Goal: Find specific fact: Find specific fact

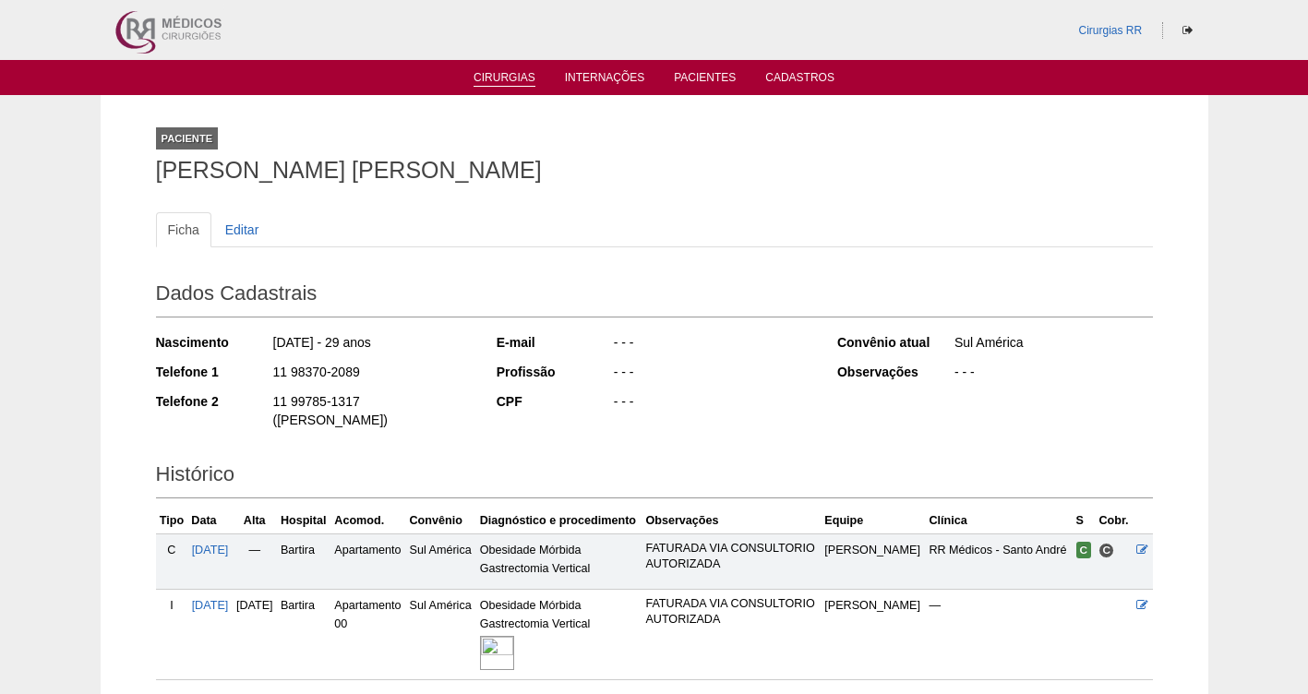
click at [500, 81] on link "Cirurgias" at bounding box center [505, 79] width 62 height 16
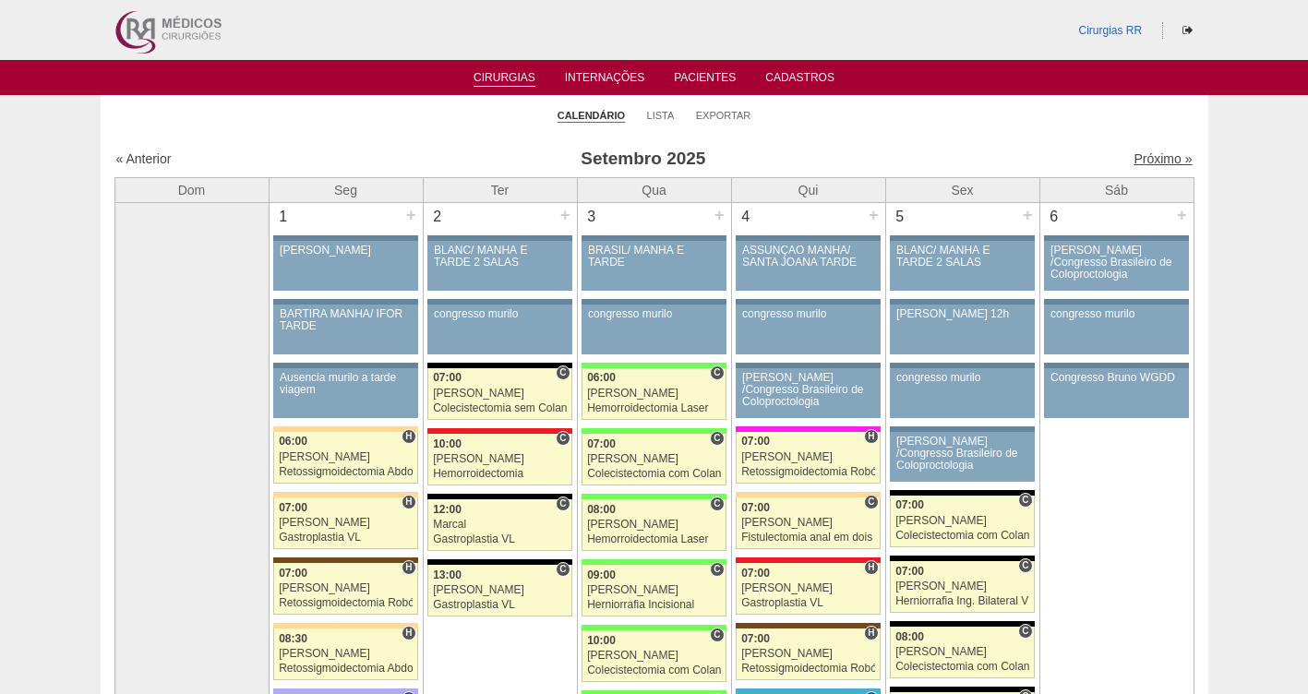
click at [1141, 159] on link "Próximo »" at bounding box center [1163, 158] width 58 height 15
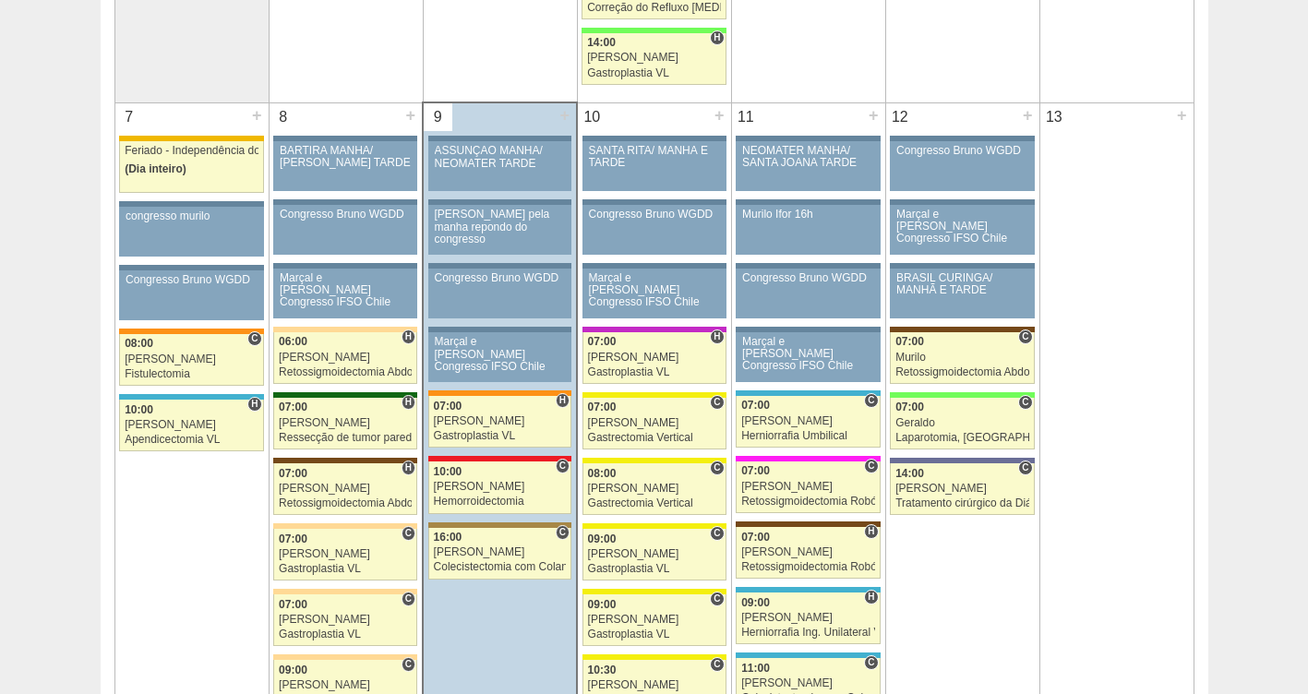
scroll to position [979, 0]
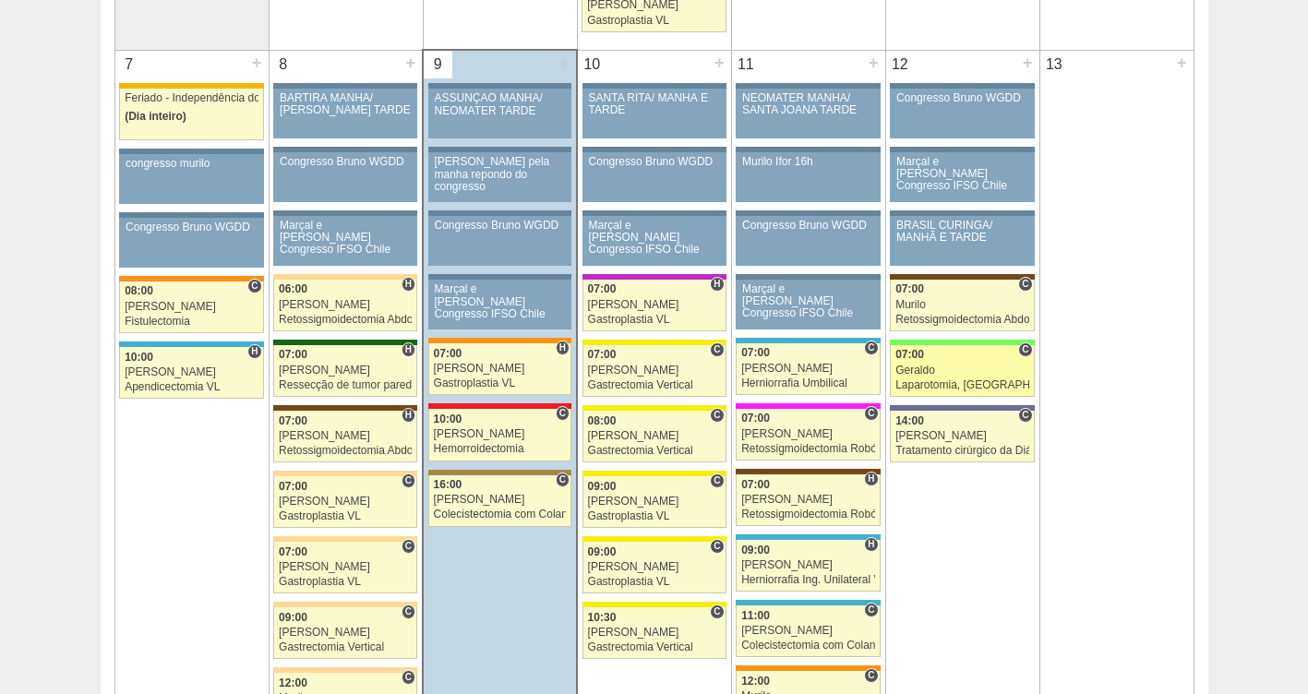
click at [971, 387] on div "Laparotomia, [GEOGRAPHIC_DATA], Drenagem, Bridas VL" at bounding box center [963, 386] width 134 height 12
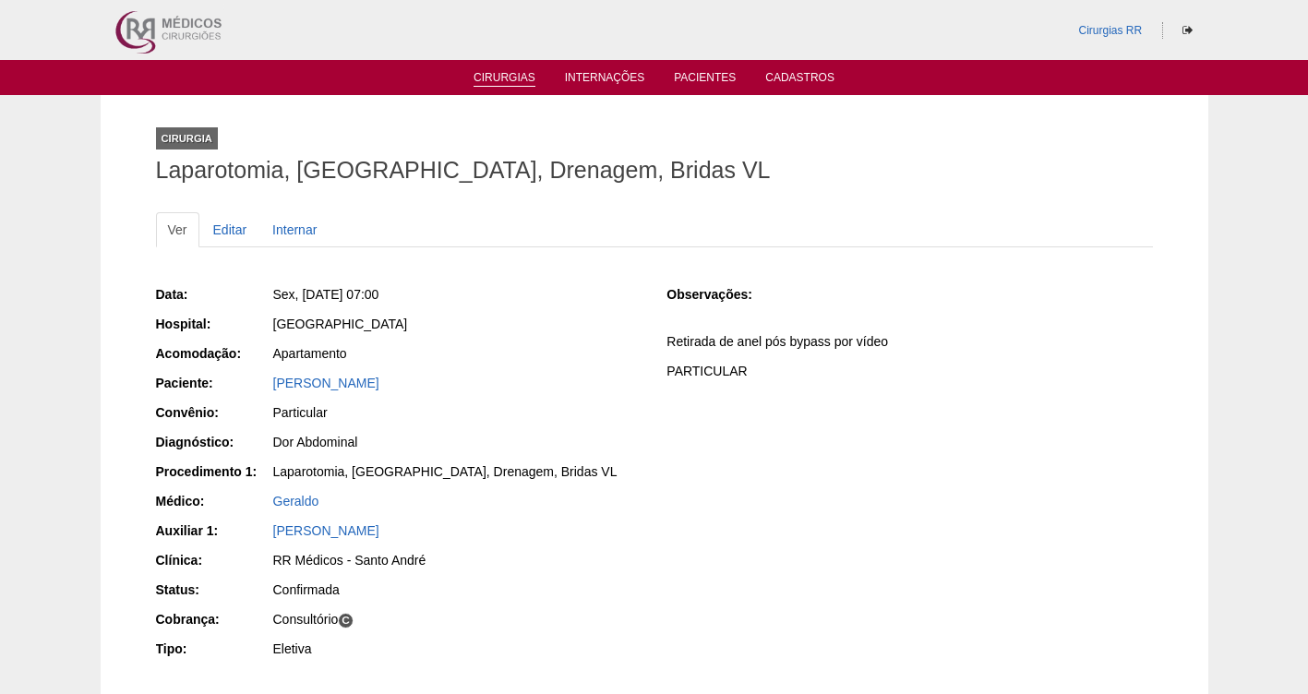
click at [509, 83] on link "Cirurgias" at bounding box center [505, 79] width 62 height 16
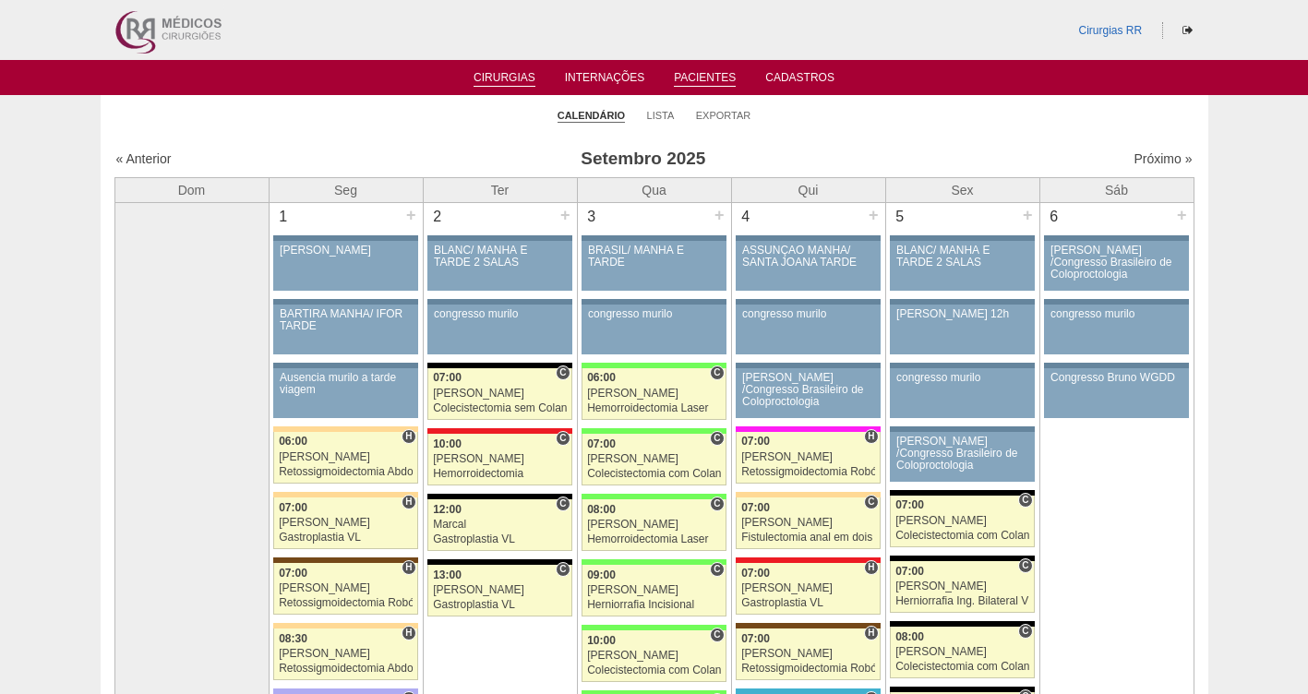
click at [697, 72] on link "Pacientes" at bounding box center [705, 79] width 62 height 16
click at [701, 78] on link "Pacientes" at bounding box center [705, 79] width 62 height 16
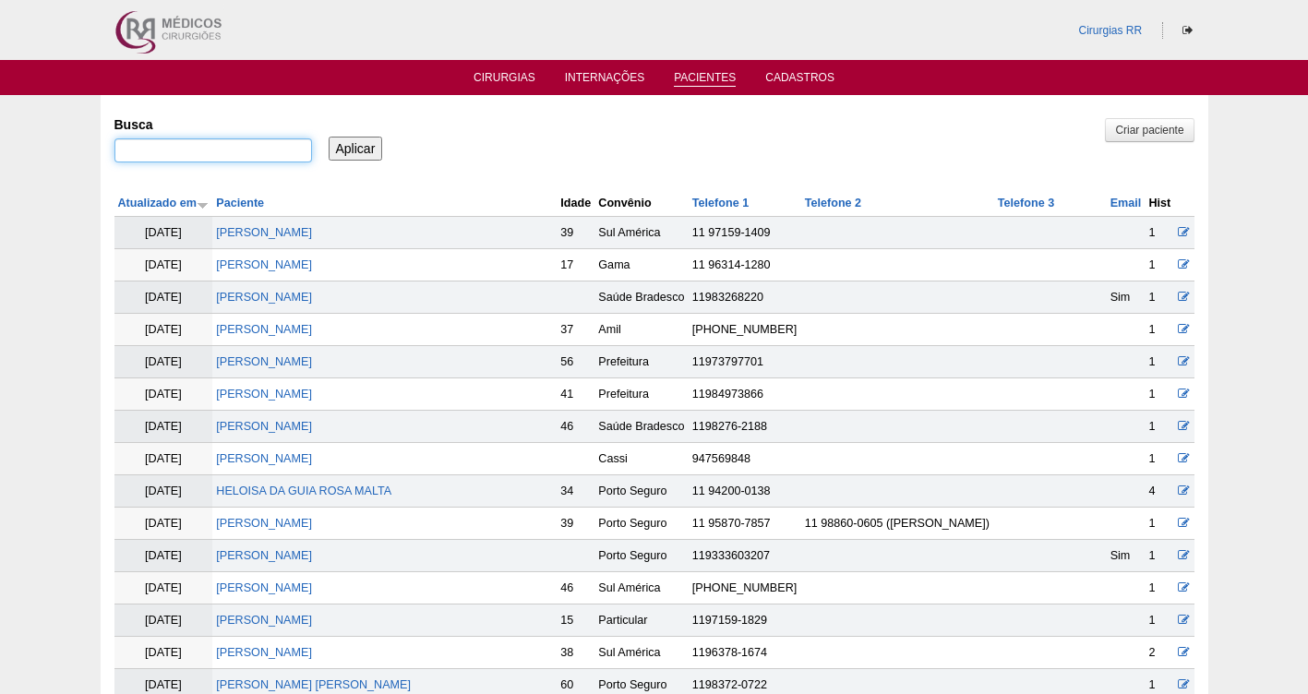
click at [196, 151] on input "Busca" at bounding box center [214, 151] width 198 height 24
paste input "MIRIAM AUGUSTO SANCHE"
type input "MIRIAM AUGUSTO SANCHE"
click at [351, 146] on input "Aplicar" at bounding box center [356, 149] width 54 height 24
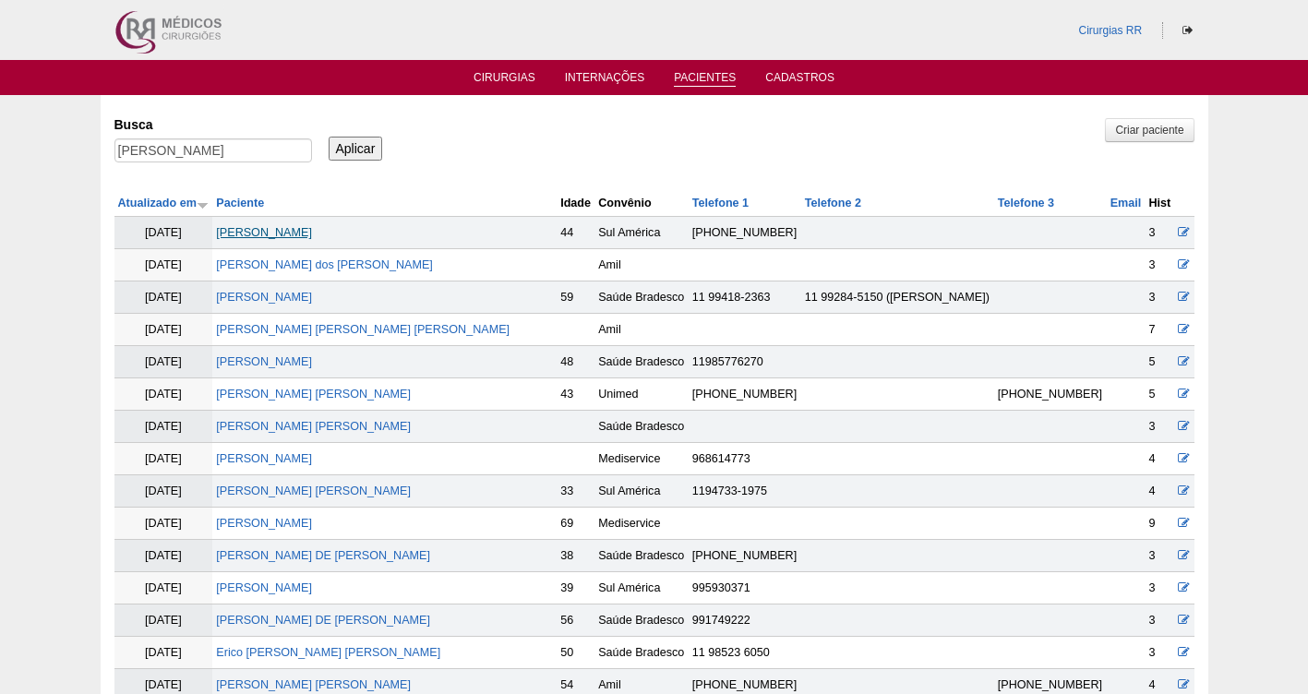
click at [300, 235] on link "[PERSON_NAME]" at bounding box center [264, 232] width 96 height 13
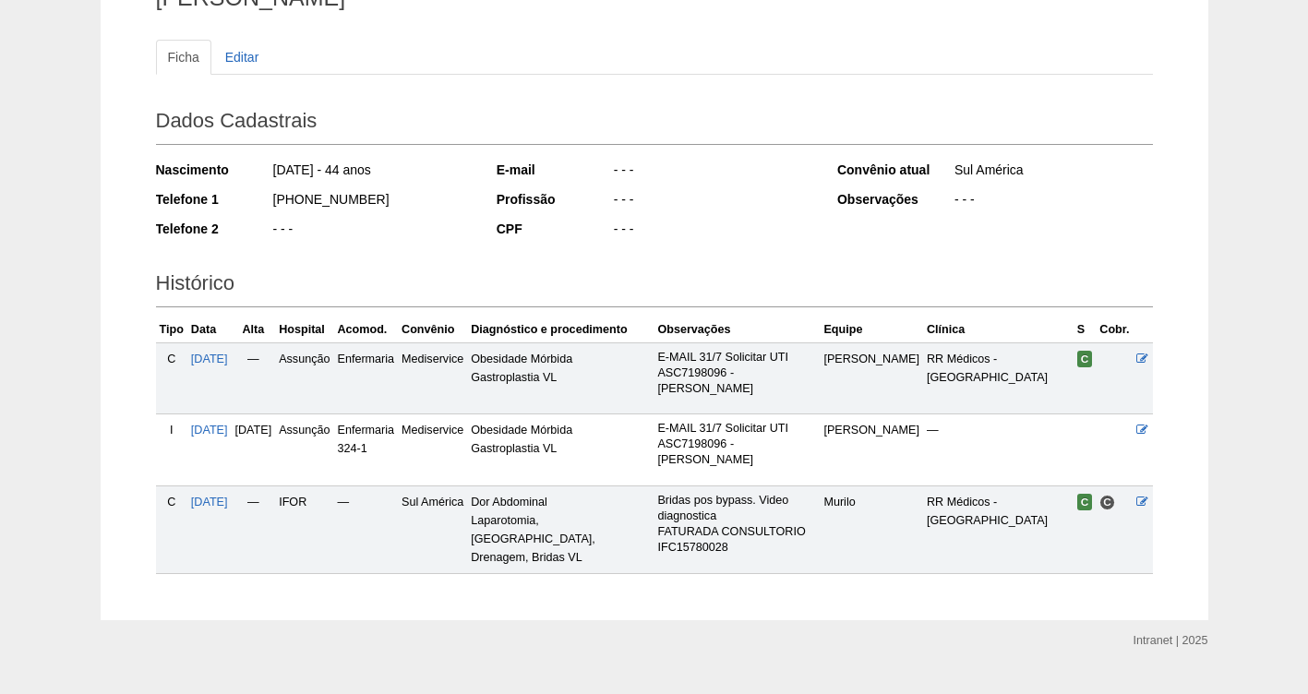
scroll to position [181, 0]
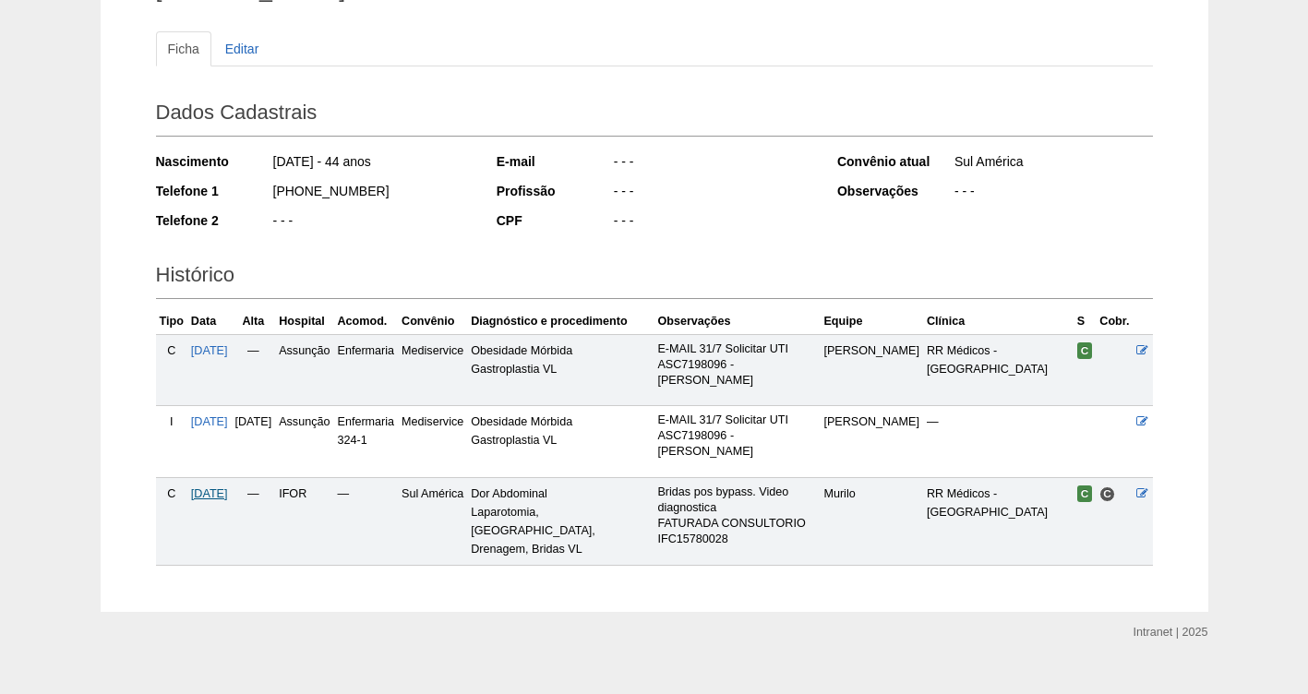
click at [223, 488] on span "[DATE]" at bounding box center [209, 494] width 37 height 13
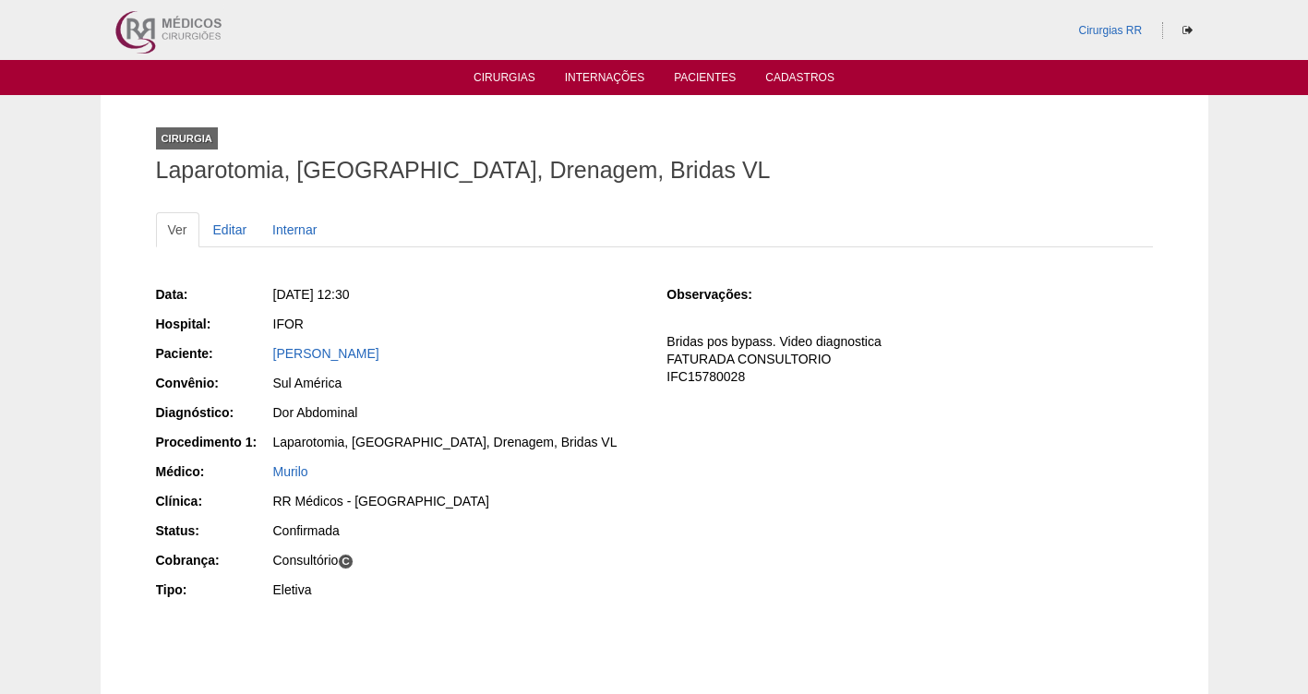
drag, startPoint x: 452, startPoint y: 295, endPoint x: 295, endPoint y: 291, distance: 157.0
click at [295, 291] on div "[DATE] 12:30" at bounding box center [457, 294] width 368 height 18
copy span ", [DATE] 12:30"
click at [524, 294] on div "[DATE] 12:30" at bounding box center [457, 294] width 368 height 18
drag, startPoint x: 491, startPoint y: 334, endPoint x: 563, endPoint y: 379, distance: 84.6
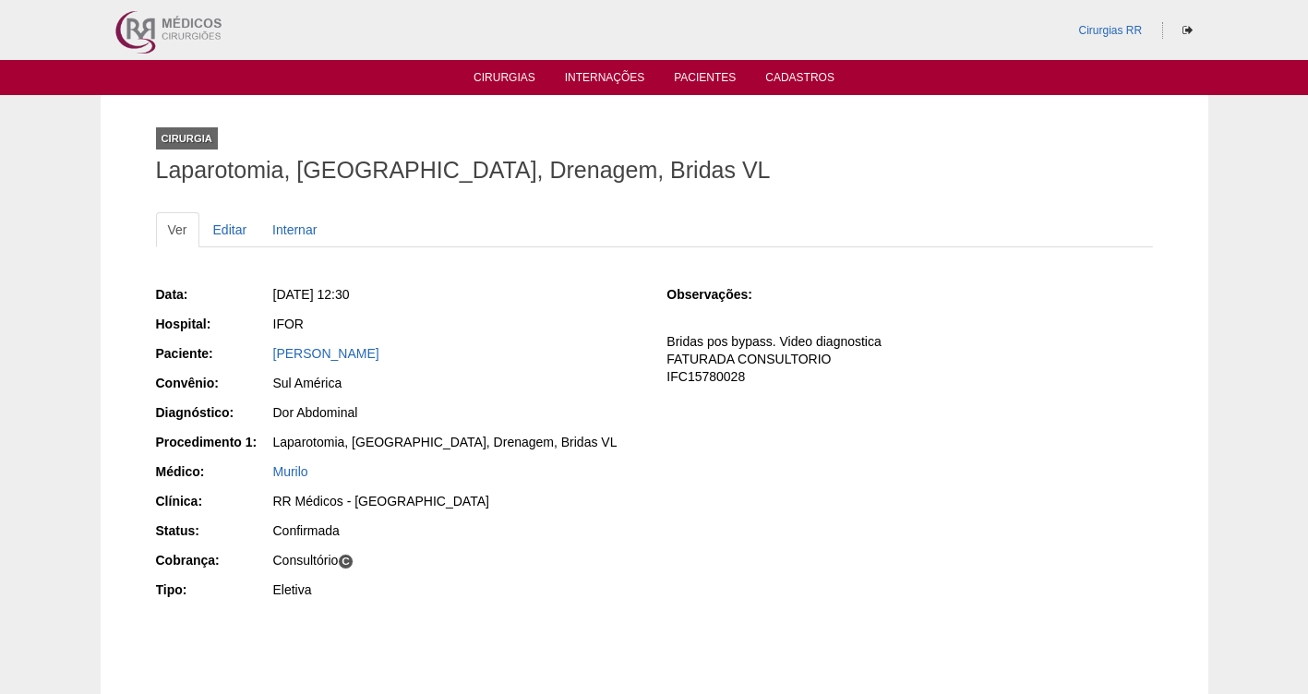
click at [505, 336] on div "IFOR" at bounding box center [456, 326] width 370 height 23
drag, startPoint x: 441, startPoint y: 297, endPoint x: 302, endPoint y: 295, distance: 139.5
click at [302, 295] on div "[DATE] 12:30" at bounding box center [457, 294] width 368 height 18
copy span "[DATE] 12:30"
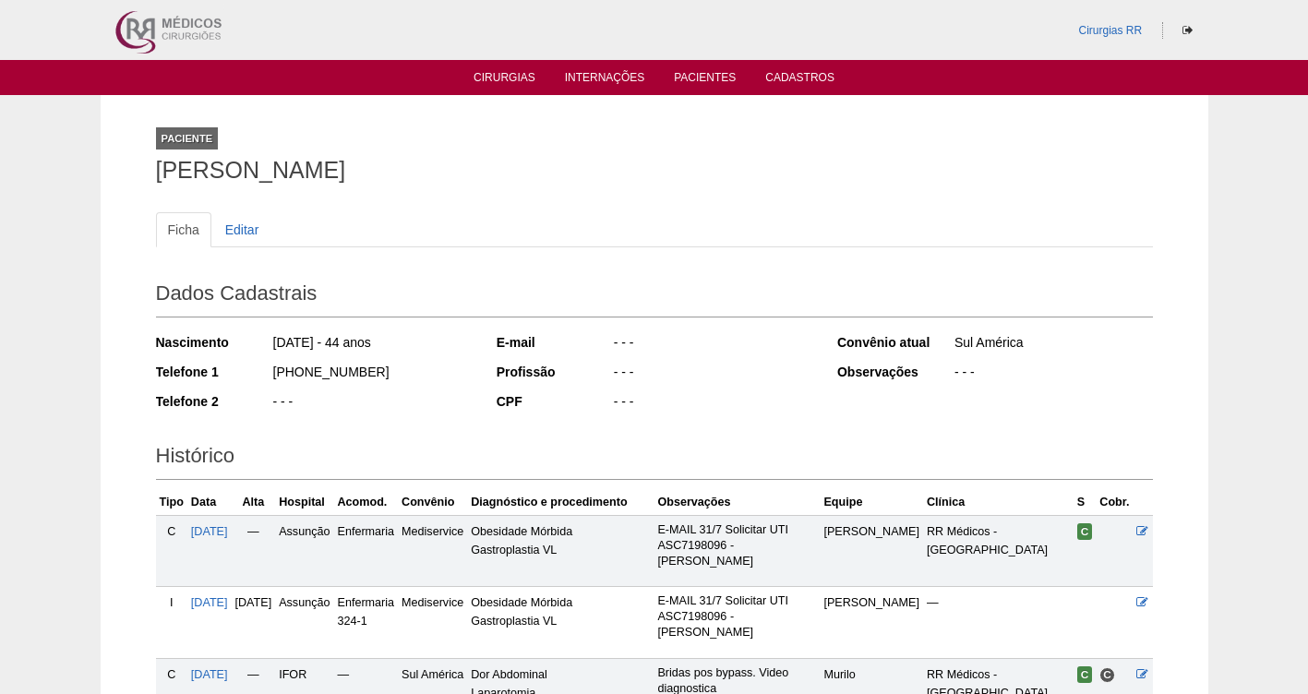
scroll to position [181, 0]
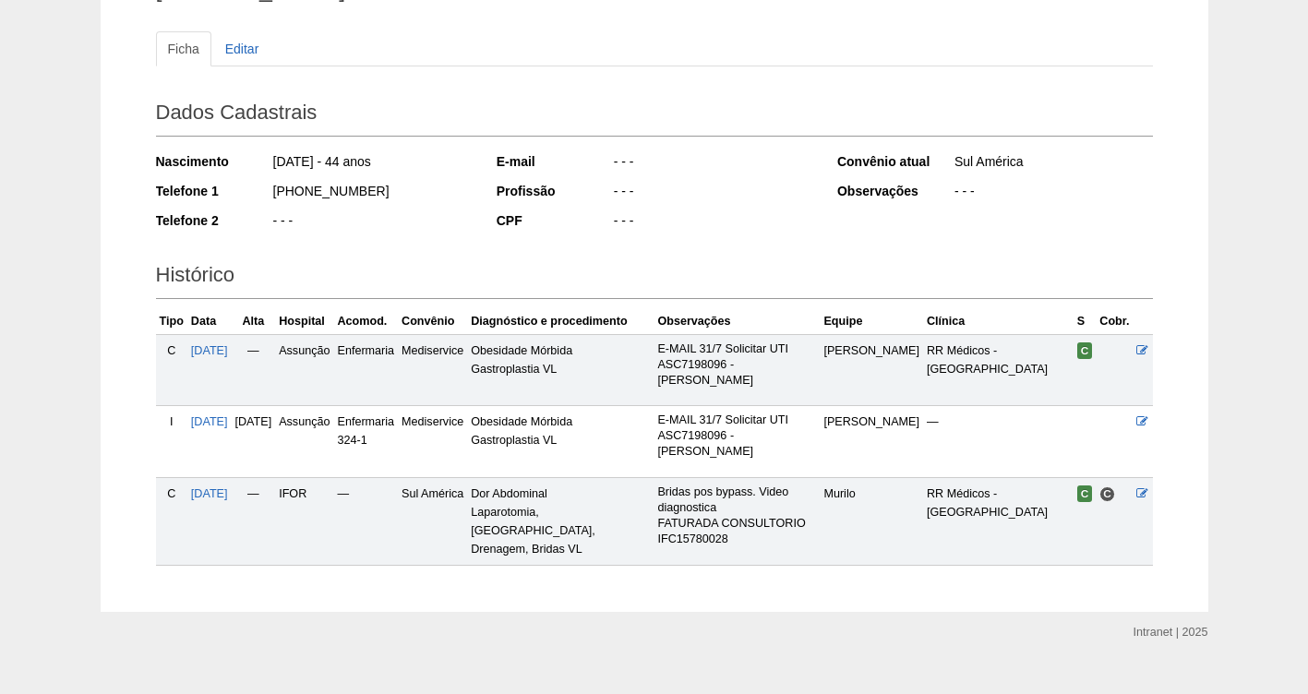
click at [212, 477] on td "[DATE]" at bounding box center [209, 521] width 44 height 88
click at [213, 488] on span "[DATE]" at bounding box center [209, 494] width 37 height 13
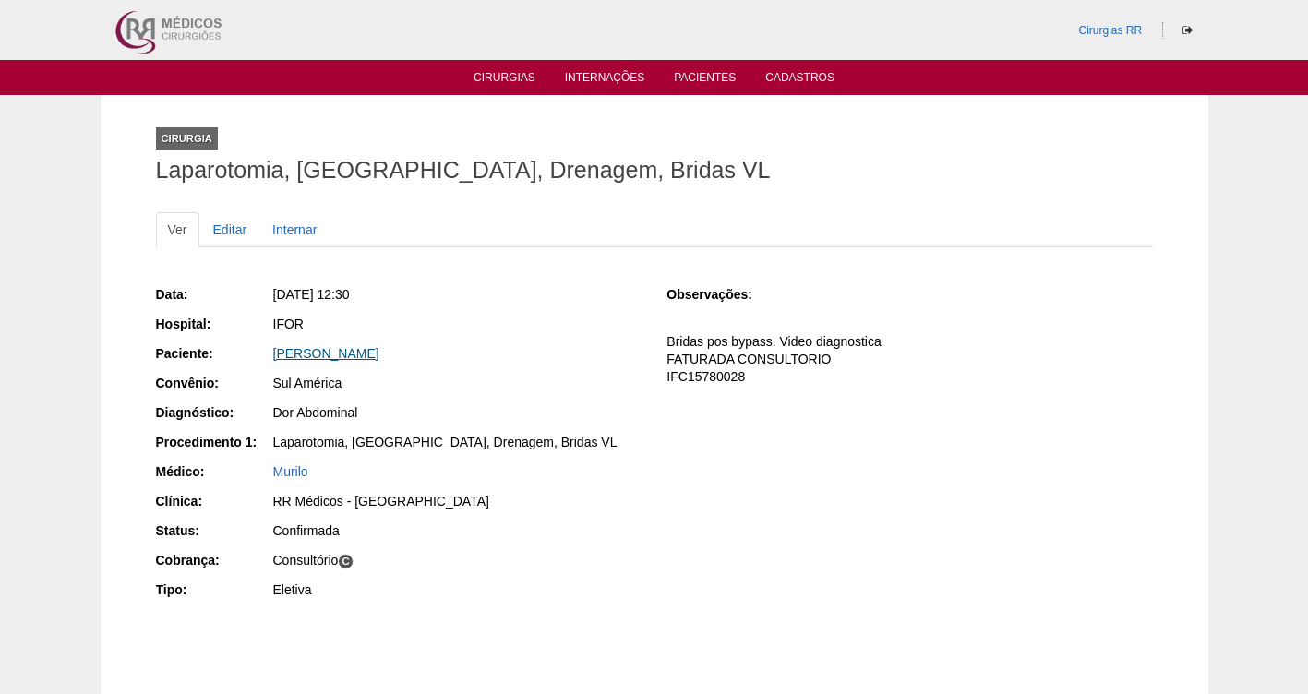
click at [323, 358] on link "[PERSON_NAME]" at bounding box center [326, 353] width 106 height 15
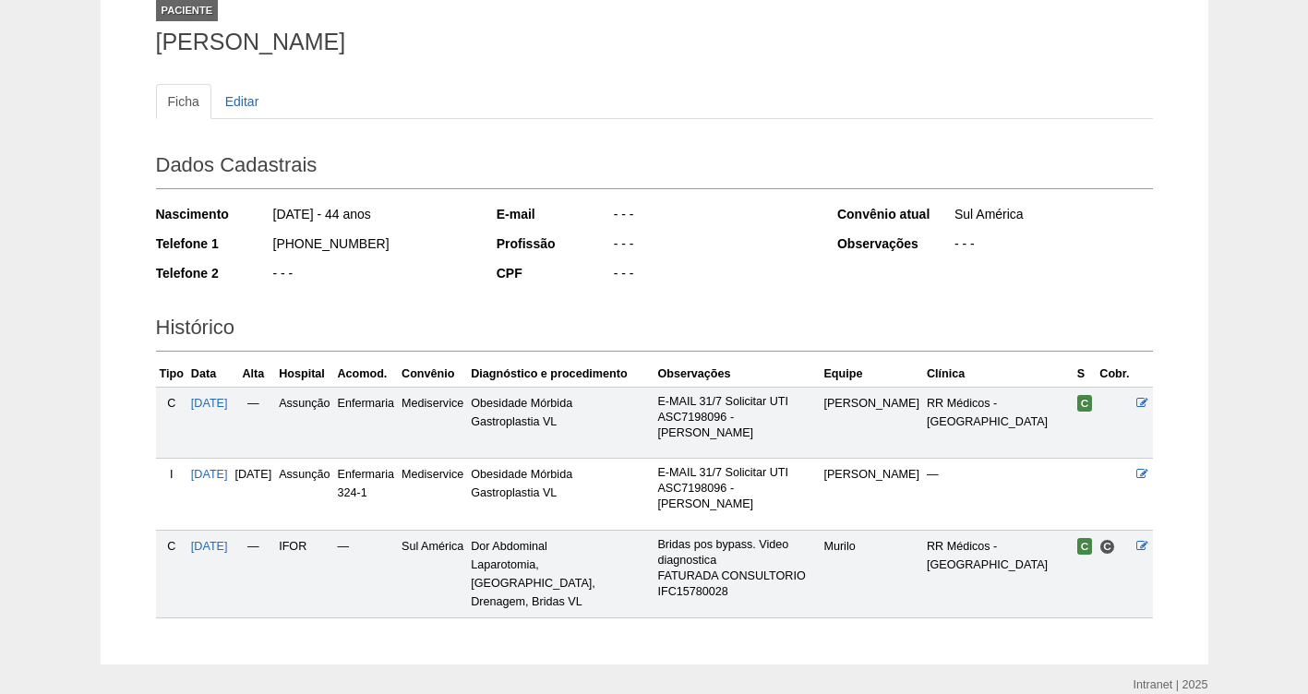
scroll to position [181, 0]
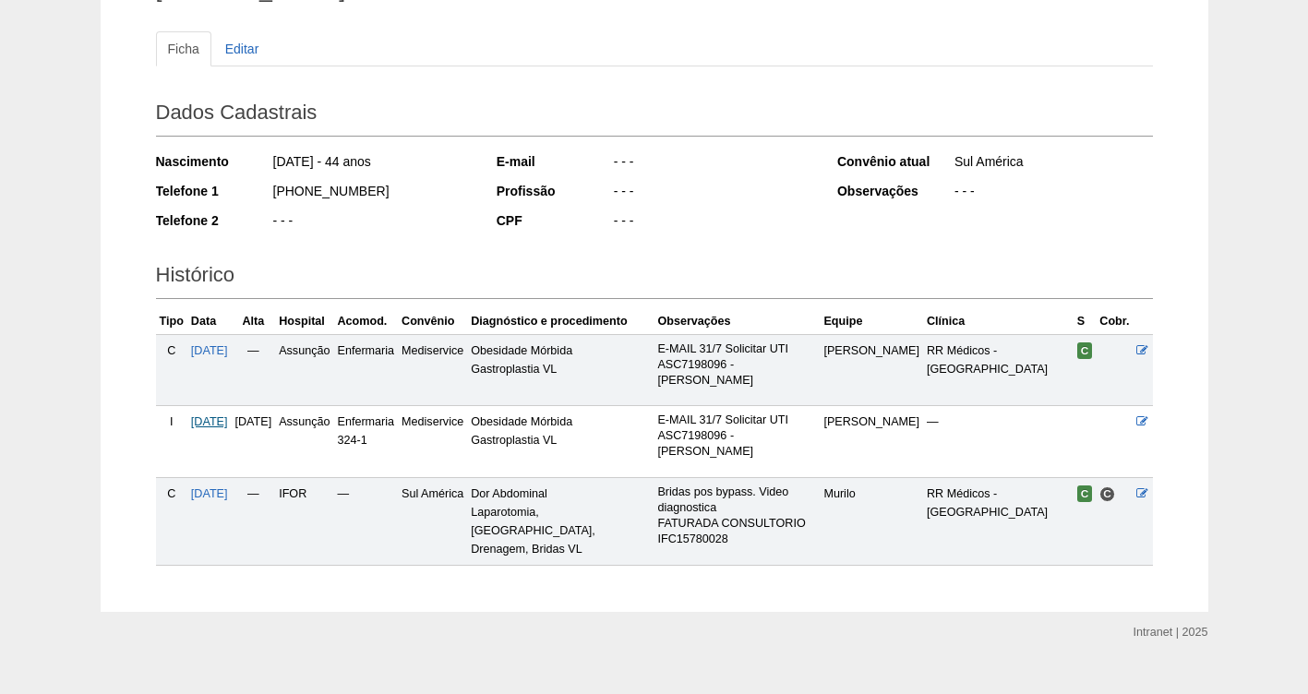
click at [212, 426] on span "[DATE]" at bounding box center [209, 422] width 37 height 13
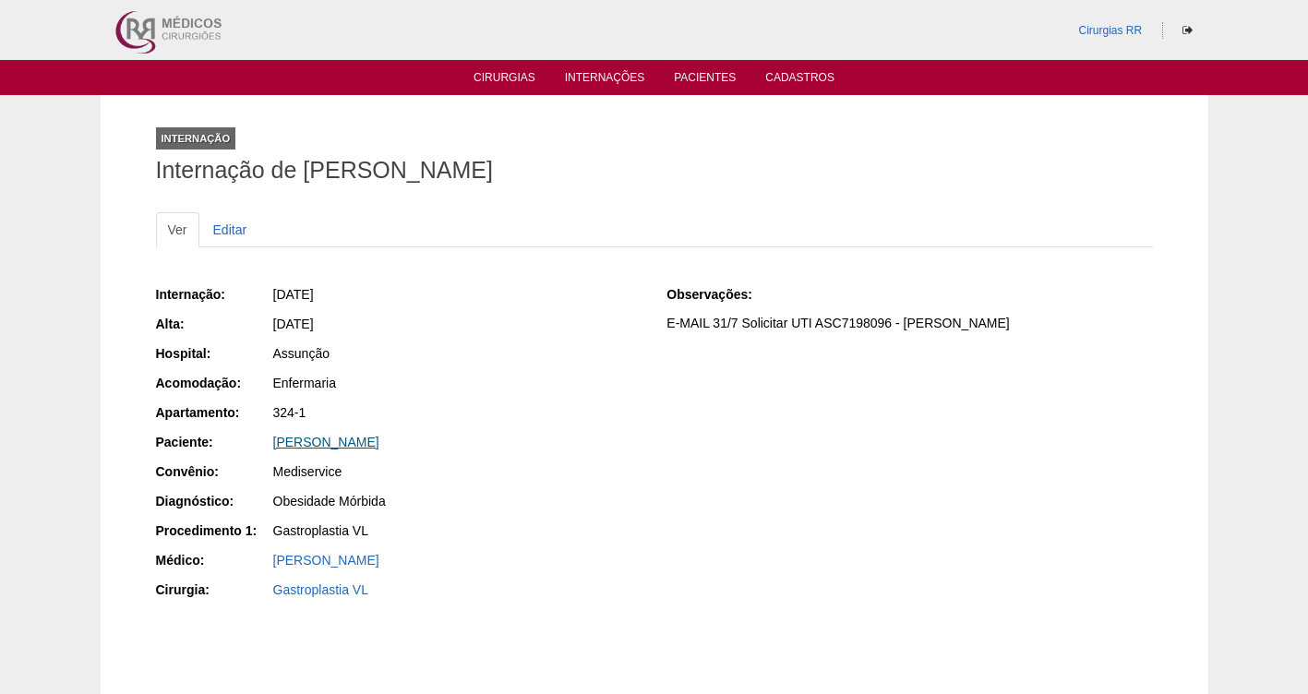
click at [302, 447] on link "[PERSON_NAME]" at bounding box center [326, 442] width 106 height 15
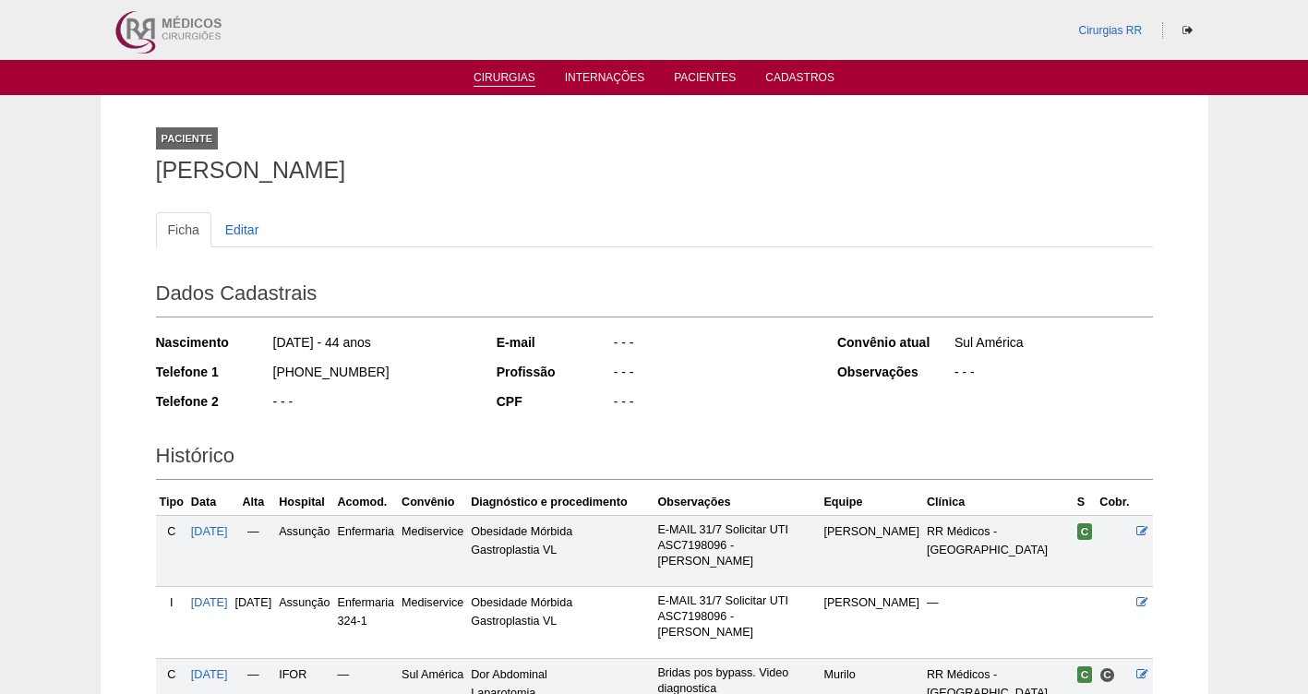
click at [491, 83] on link "Cirurgias" at bounding box center [505, 79] width 62 height 16
click at [505, 78] on link "Cirurgias" at bounding box center [505, 79] width 62 height 16
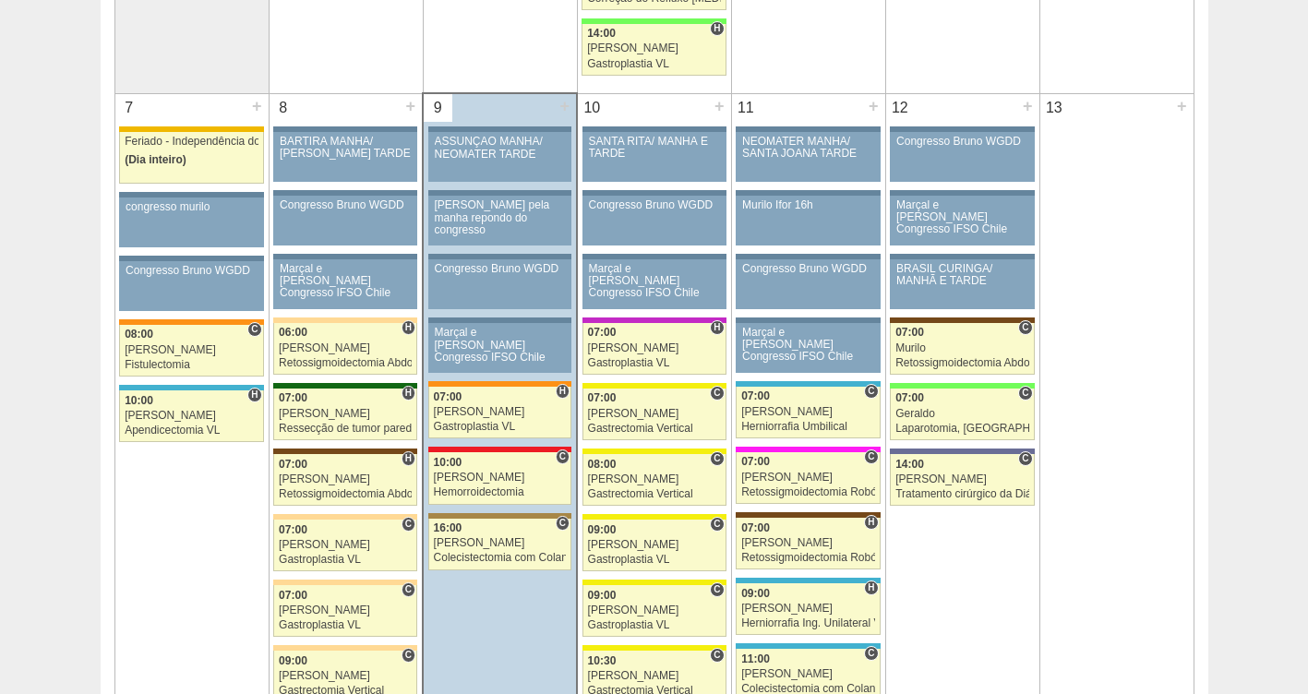
scroll to position [967, 0]
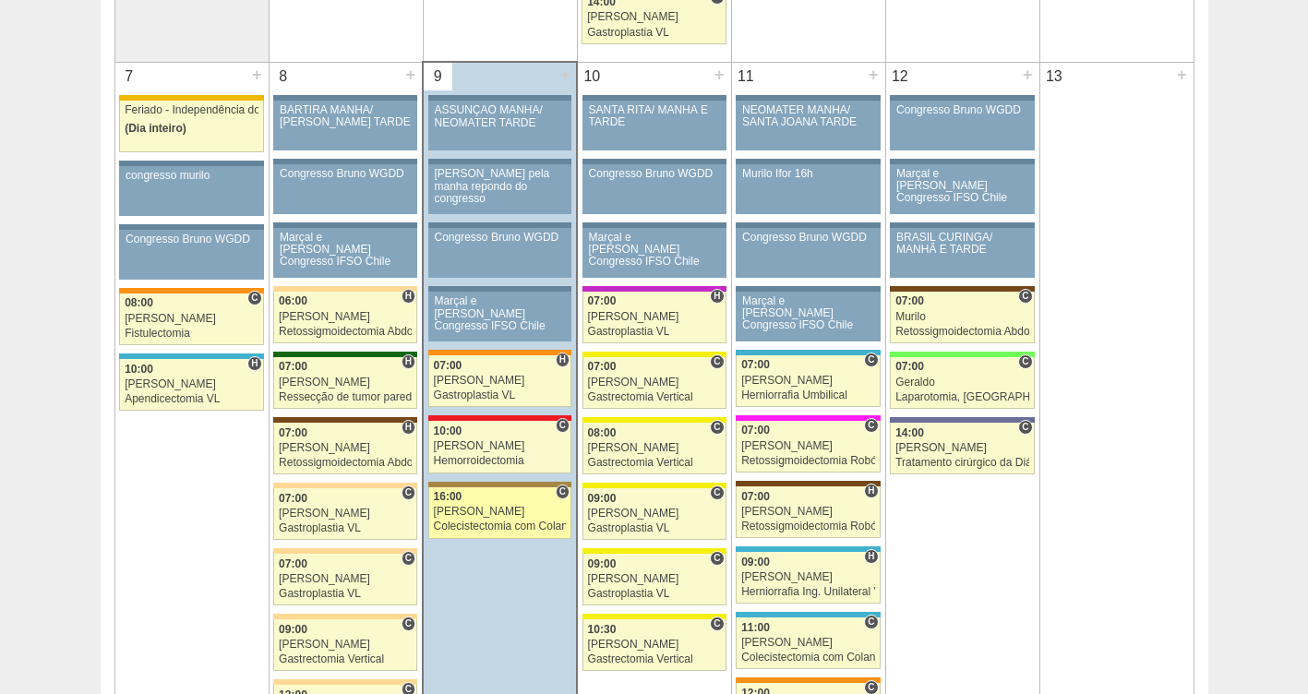
click at [485, 510] on div "[PERSON_NAME]" at bounding box center [500, 512] width 133 height 12
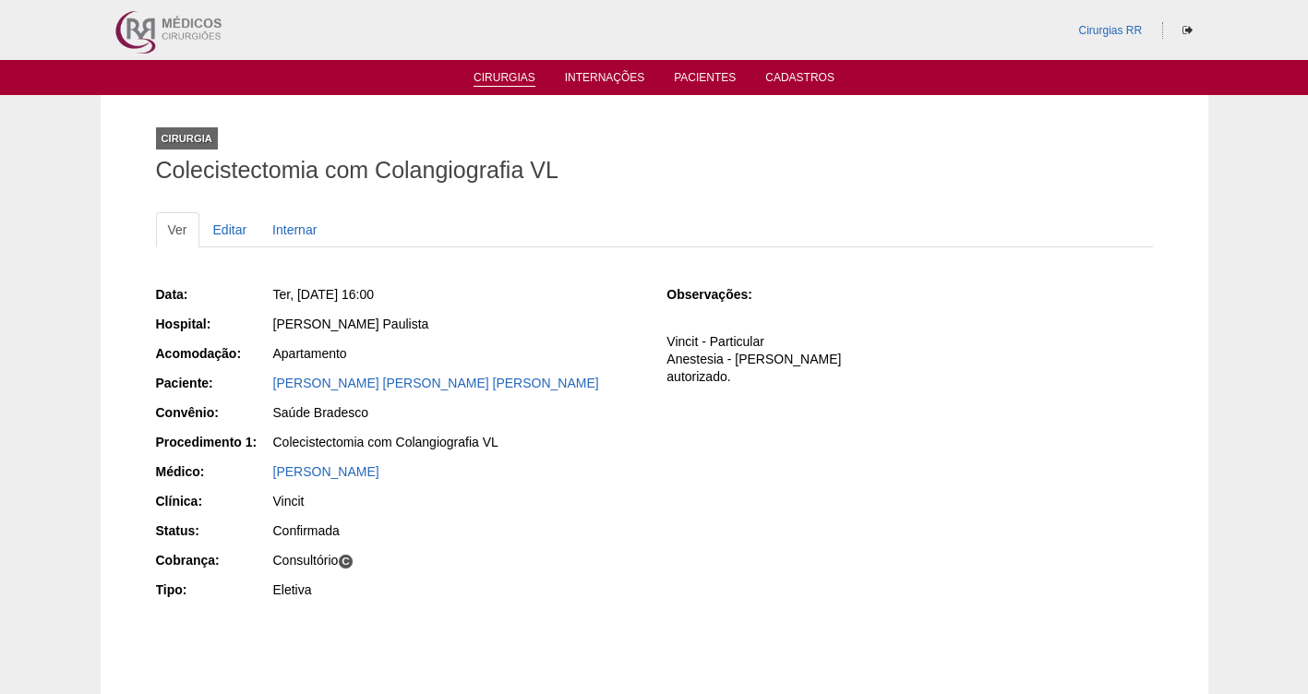
click at [506, 77] on link "Cirurgias" at bounding box center [505, 79] width 62 height 16
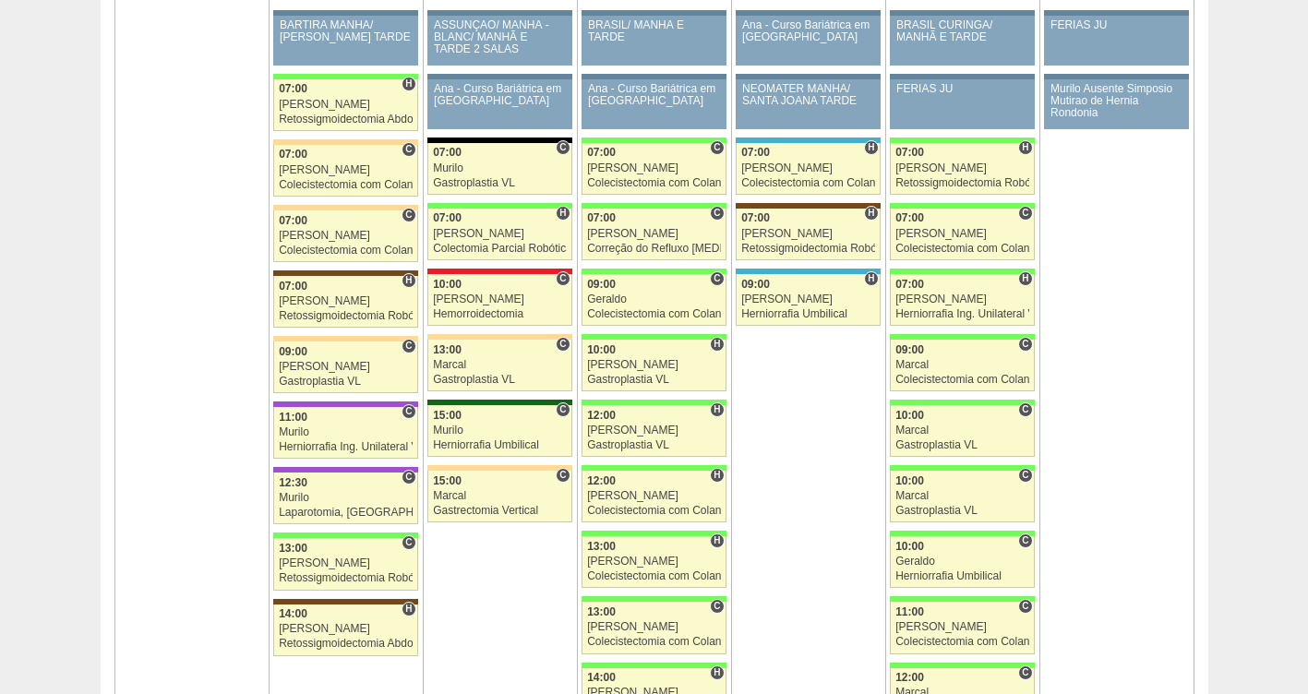
scroll to position [2785, 0]
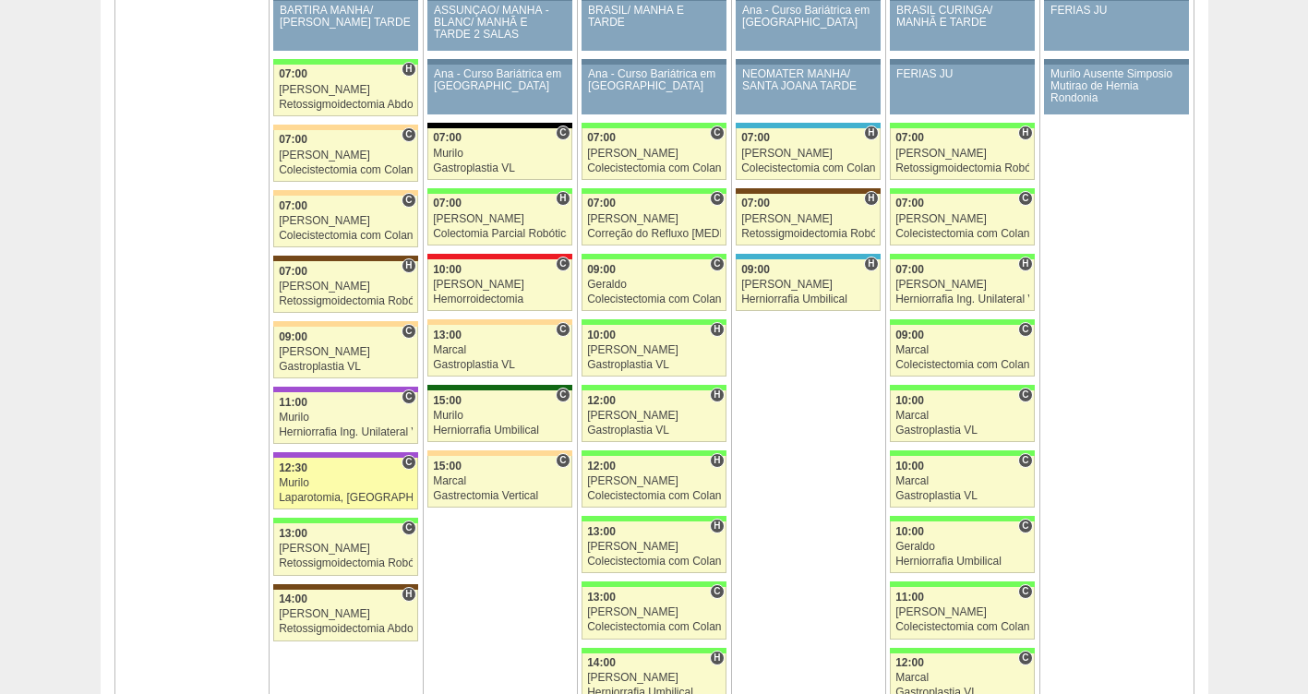
click at [359, 487] on div "Murilo" at bounding box center [346, 483] width 134 height 12
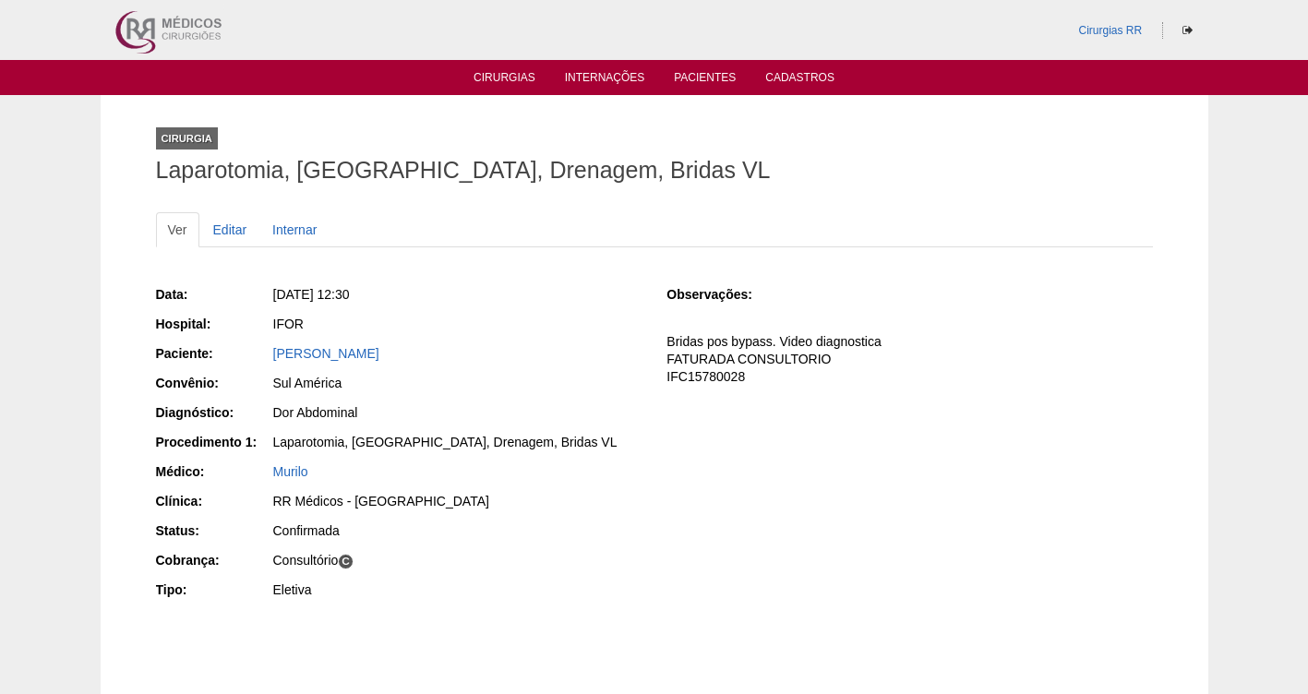
drag, startPoint x: 776, startPoint y: 378, endPoint x: 669, endPoint y: 389, distance: 106.8
click at [669, 389] on div "Observações: Bridas pos bypass. Video diagnostica FATURADA CONSULTORIO IFC15780…" at bounding box center [910, 341] width 486 height 113
drag, startPoint x: 669, startPoint y: 389, endPoint x: 653, endPoint y: 385, distance: 17.0
click at [653, 385] on div "Data: [DATE] 12:30 Hospital: IFOR Paciente: [PERSON_NAME] Convênio: Sul [GEOGRA…" at bounding box center [654, 445] width 997 height 332
drag, startPoint x: 653, startPoint y: 385, endPoint x: 777, endPoint y: 383, distance: 123.8
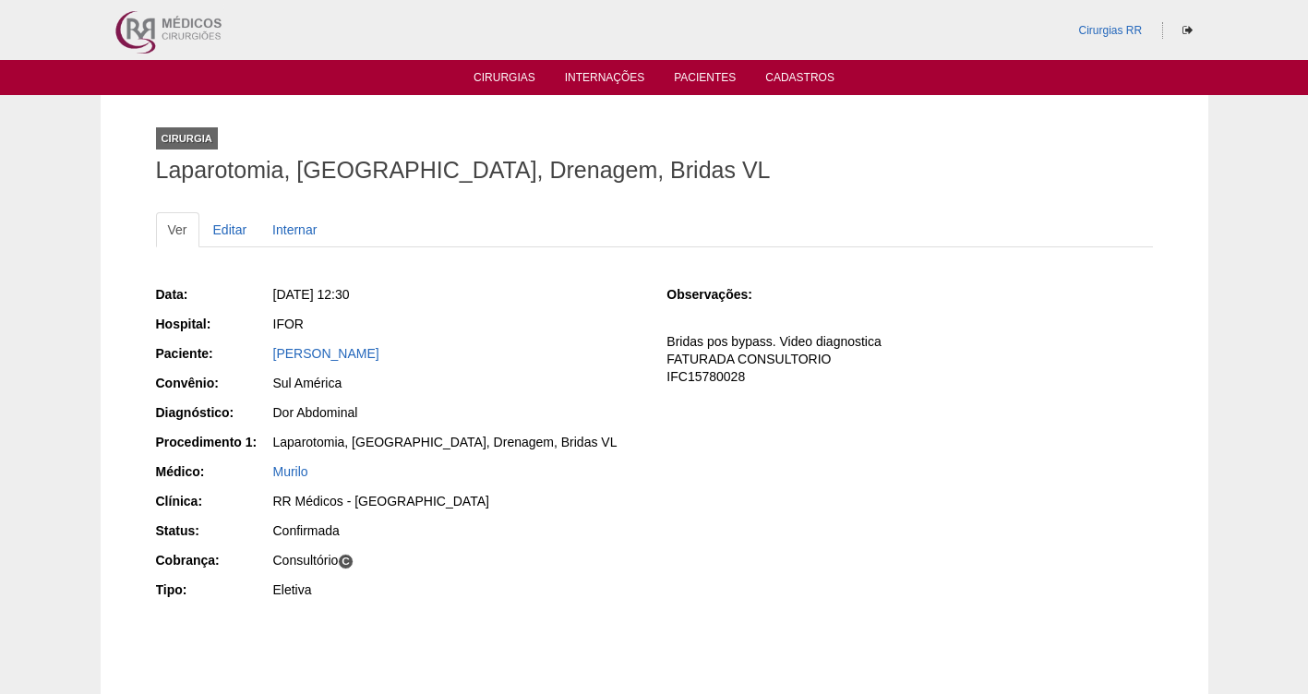
click at [777, 383] on p "Bridas pos bypass. Video diagnostica FATURADA CONSULTORIO IFC15780028" at bounding box center [910, 359] width 486 height 53
drag, startPoint x: 767, startPoint y: 381, endPoint x: 655, endPoint y: 386, distance: 112.7
click at [655, 386] on div "Data: [DATE] 12:30 Hospital: IFOR Paciente: [PERSON_NAME] Convênio: Sul [GEOGRA…" at bounding box center [654, 445] width 997 height 332
drag, startPoint x: 655, startPoint y: 386, endPoint x: 703, endPoint y: 422, distance: 60.0
click at [703, 422] on div "Data: [DATE] 12:30 Hospital: IFOR Paciente: [PERSON_NAME] Convênio: Sul [GEOGRA…" at bounding box center [654, 445] width 997 height 332
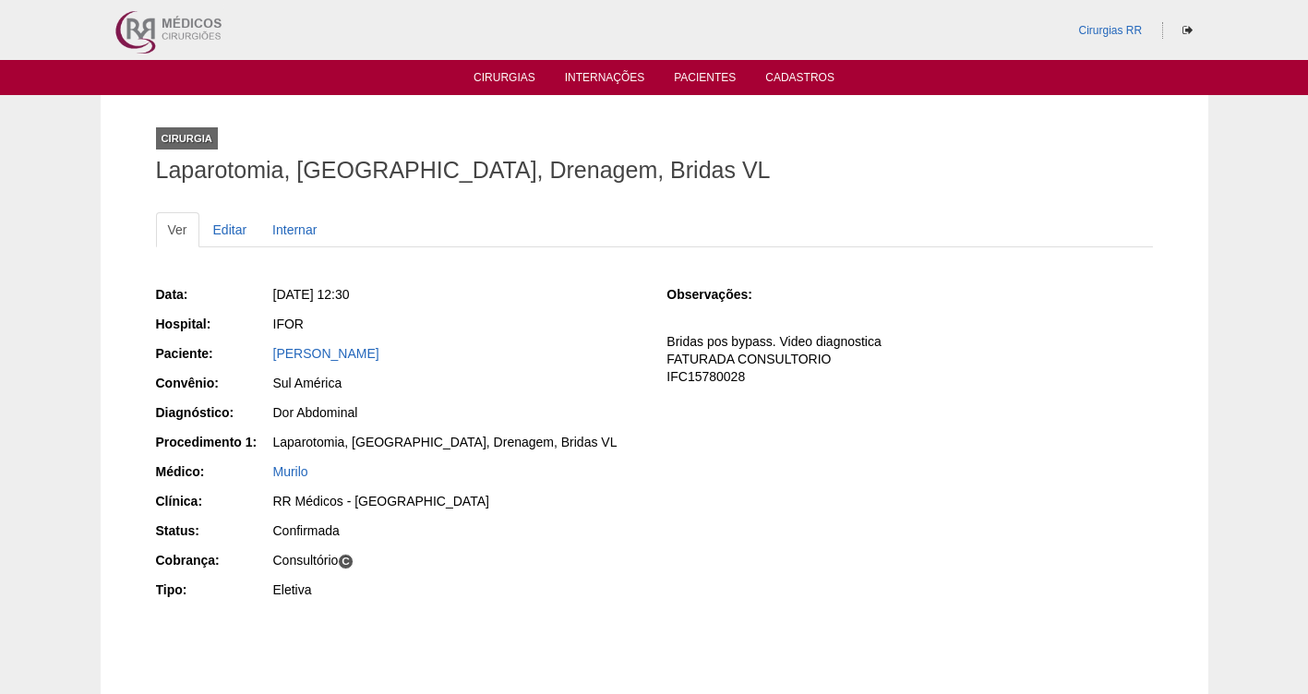
drag, startPoint x: 743, startPoint y: 382, endPoint x: 664, endPoint y: 381, distance: 79.4
click at [664, 381] on div "Data: [DATE] 12:30 Hospital: IFOR Paciente: [PERSON_NAME] Convênio: Sul [GEOGRA…" at bounding box center [654, 445] width 997 height 332
copy p "IFC15780028"
